Goal: Task Accomplishment & Management: Complete application form

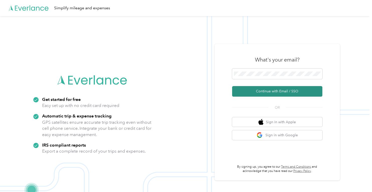
click at [282, 88] on button "Continue with Email / SSO" at bounding box center [277, 91] width 90 height 11
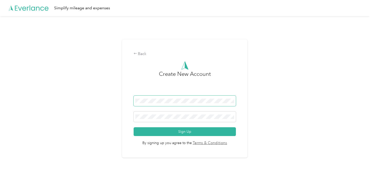
click at [206, 97] on span at bounding box center [185, 101] width 102 height 11
click at [179, 118] on span at bounding box center [185, 116] width 102 height 11
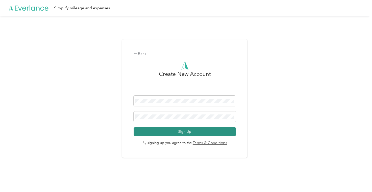
click at [180, 133] on button "Sign Up" at bounding box center [185, 131] width 102 height 9
